Goal: Task Accomplishment & Management: Use online tool/utility

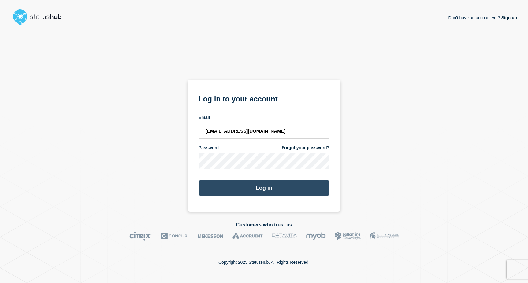
click at [251, 187] on button "Log in" at bounding box center [264, 188] width 131 height 16
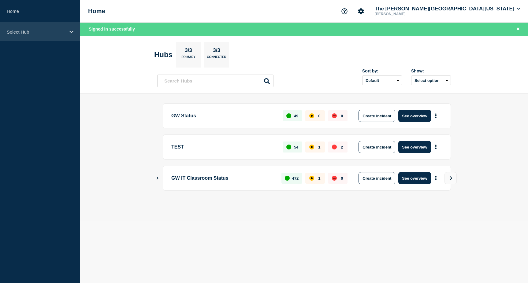
click at [32, 32] on p "Select Hub" at bounding box center [36, 31] width 59 height 5
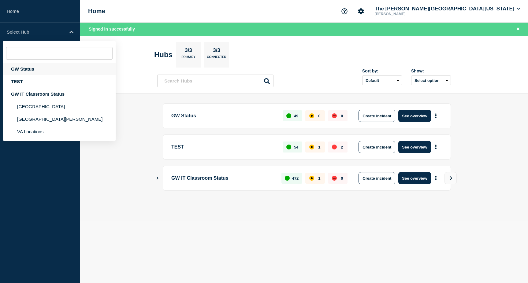
click at [27, 70] on div "GW Status" at bounding box center [59, 69] width 113 height 13
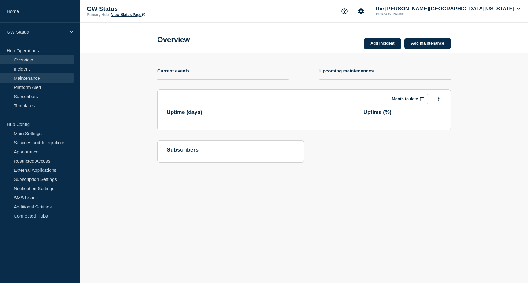
click at [30, 76] on link "Maintenance" at bounding box center [37, 77] width 74 height 9
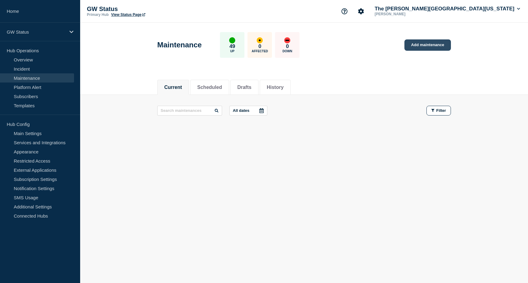
click at [430, 44] on link "Add maintenance" at bounding box center [428, 44] width 47 height 11
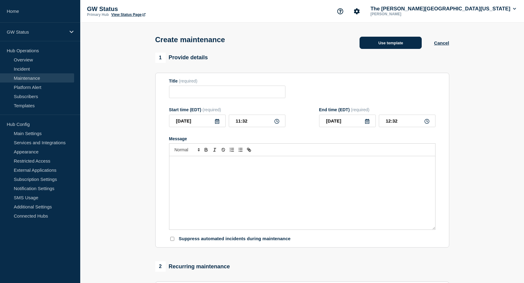
click at [401, 46] on button "Use template" at bounding box center [390, 43] width 62 height 12
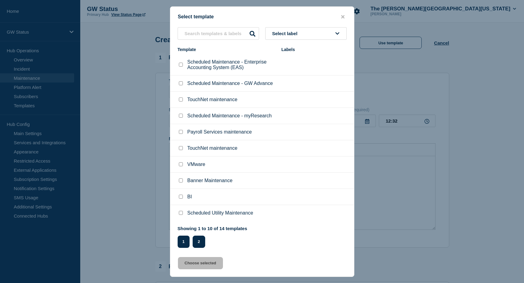
click at [198, 247] on button "2" at bounding box center [198, 242] width 13 height 12
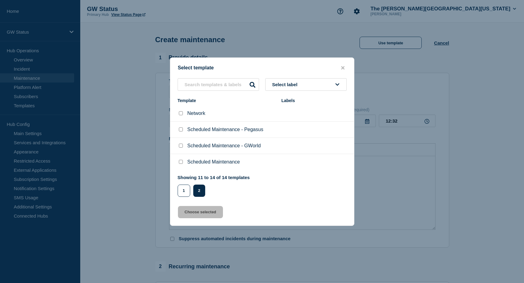
click at [180, 146] on input "Scheduled Maintenance - GWorld checkbox" at bounding box center [181, 146] width 4 height 4
checkbox input "true"
click at [206, 218] on button "Choose selected" at bounding box center [200, 212] width 45 height 12
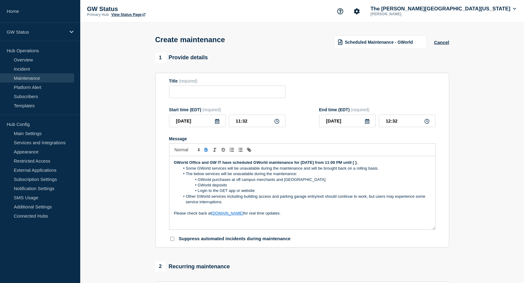
type input "Scheduled Maintenance - GWorld"
click at [229, 121] on input "11:32" at bounding box center [257, 121] width 57 height 13
type input "23:00"
type input "2025-10-15"
type input "00:00"
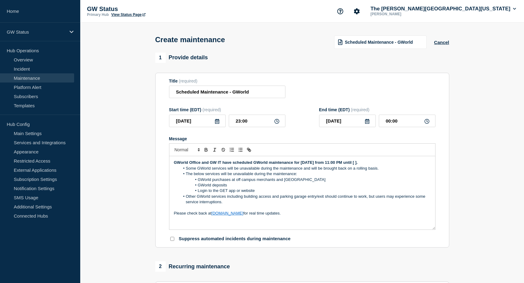
click at [349, 138] on form "Title (required) Scheduled Maintenance - GWorld Start time (EDT) (required) 202…" at bounding box center [302, 161] width 266 height 164
click at [217, 124] on icon at bounding box center [217, 121] width 5 height 5
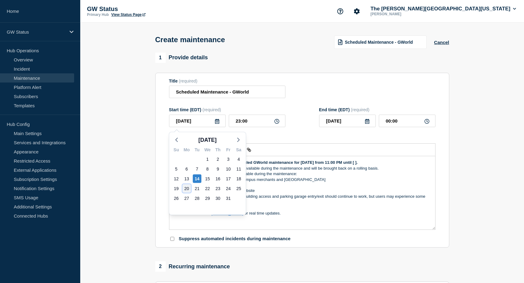
click at [187, 188] on div "20" at bounding box center [186, 189] width 9 height 9
type input "2025-10-20"
type input "2025-10-21"
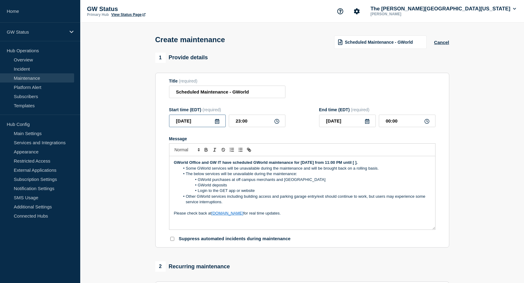
click at [219, 126] on input "2025-10-20" at bounding box center [197, 121] width 57 height 13
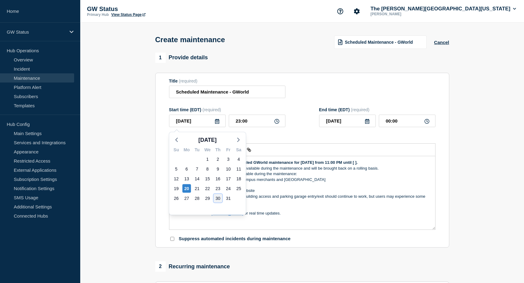
click at [216, 200] on div "30" at bounding box center [218, 198] width 9 height 9
type input "2025-10-30"
type input "2025-10-31"
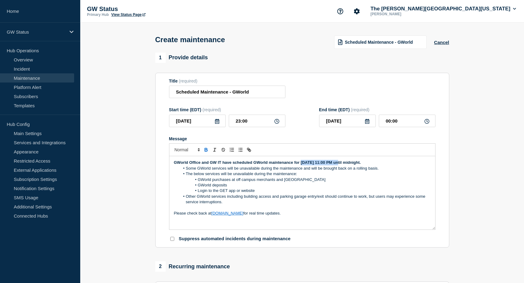
drag, startPoint x: 336, startPoint y: 164, endPoint x: 301, endPoint y: 164, distance: 34.9
click at [301, 164] on strong "GWorld Office and GW IT have scheduled GWorld maintenance for Thursday, June 26…" at bounding box center [267, 162] width 187 height 5
click at [341, 185] on li "GWorld deposits" at bounding box center [305, 186] width 251 height 6
click at [335, 164] on strong "GWorld Office and GW IT have scheduled GWorld maintenance for Thursday, June 26…" at bounding box center [267, 162] width 187 height 5
click at [384, 188] on li "GWorld deposits" at bounding box center [305, 186] width 251 height 6
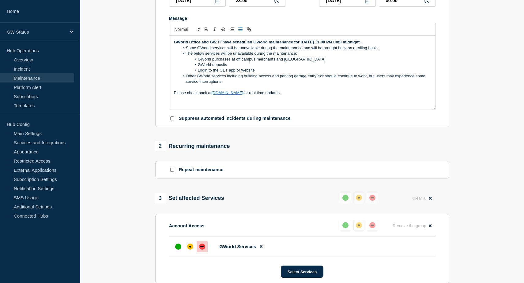
scroll to position [69, 0]
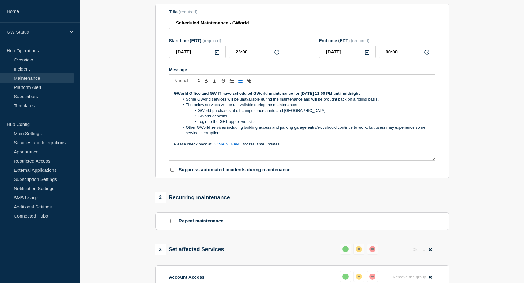
click at [215, 52] on icon at bounding box center [217, 52] width 5 height 5
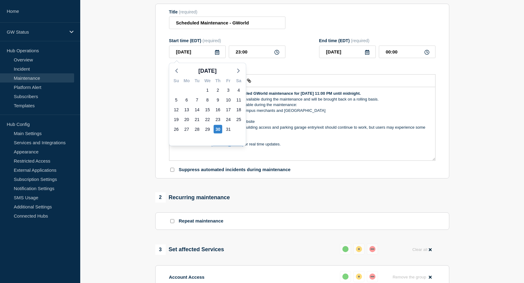
click at [299, 38] on form "Title (required) Scheduled Maintenance - GWorld Start time (EDT) (required) 202…" at bounding box center [302, 91] width 266 height 164
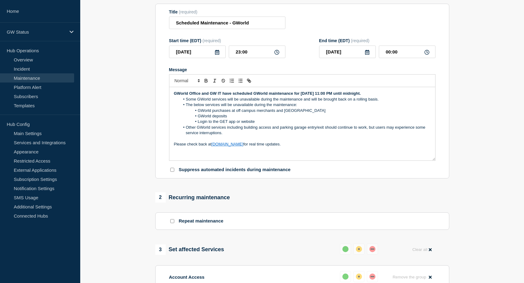
click at [366, 54] on icon at bounding box center [367, 52] width 4 height 5
click at [373, 22] on div "Title (required) Scheduled Maintenance - GWorld" at bounding box center [302, 19] width 266 height 20
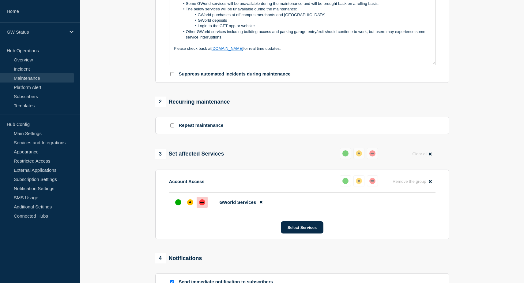
scroll to position [283, 0]
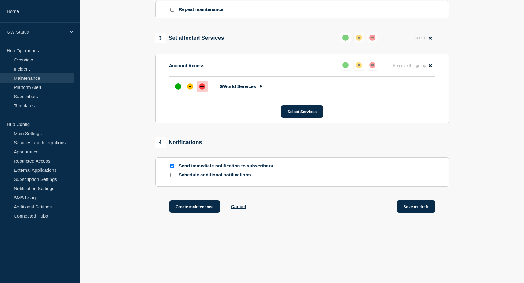
click at [419, 208] on button "Save as draft" at bounding box center [415, 207] width 39 height 12
